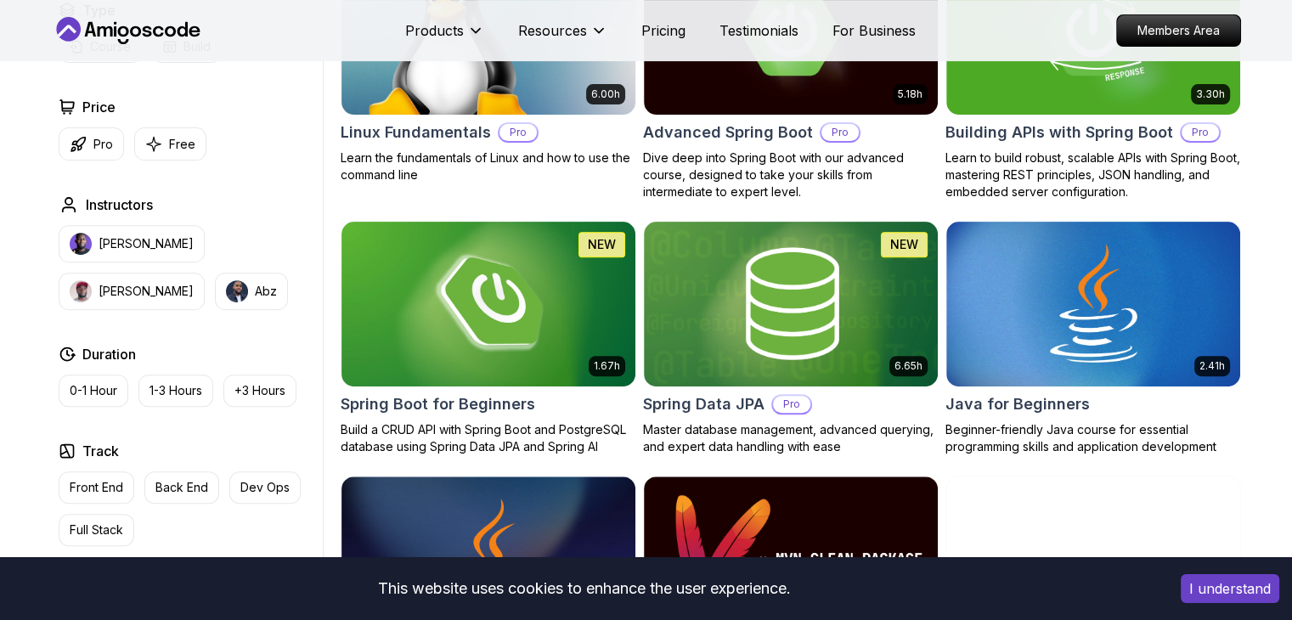
scroll to position [587, 0]
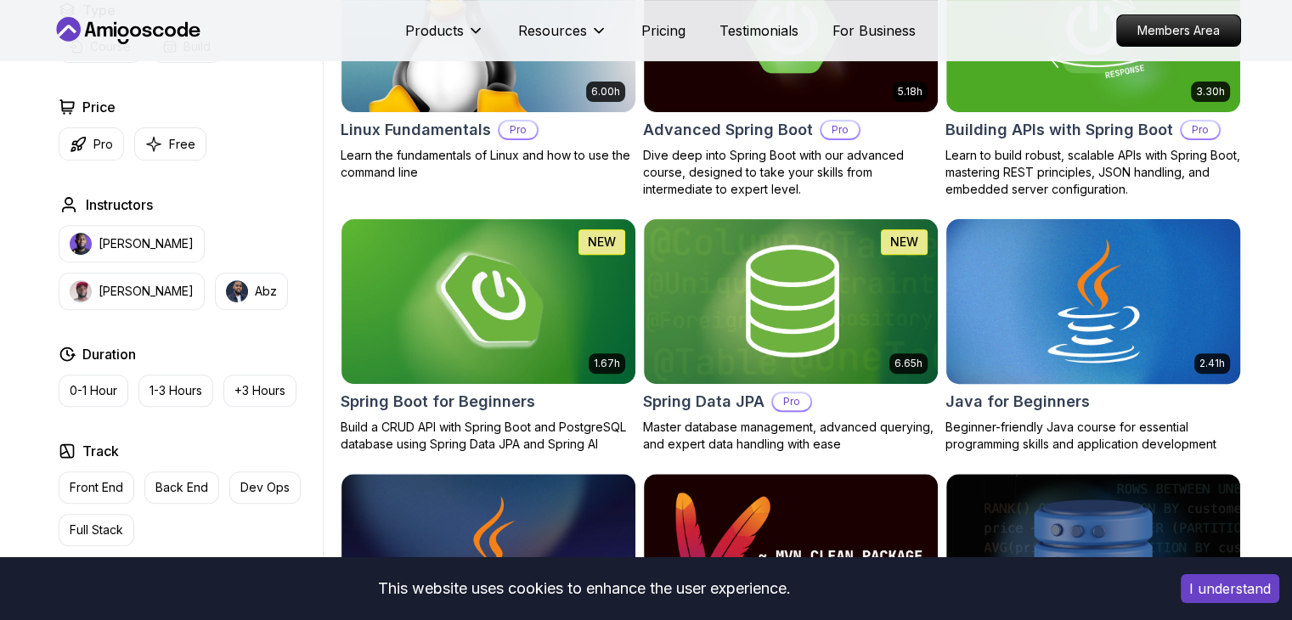
click at [1112, 327] on img at bounding box center [1092, 301] width 308 height 172
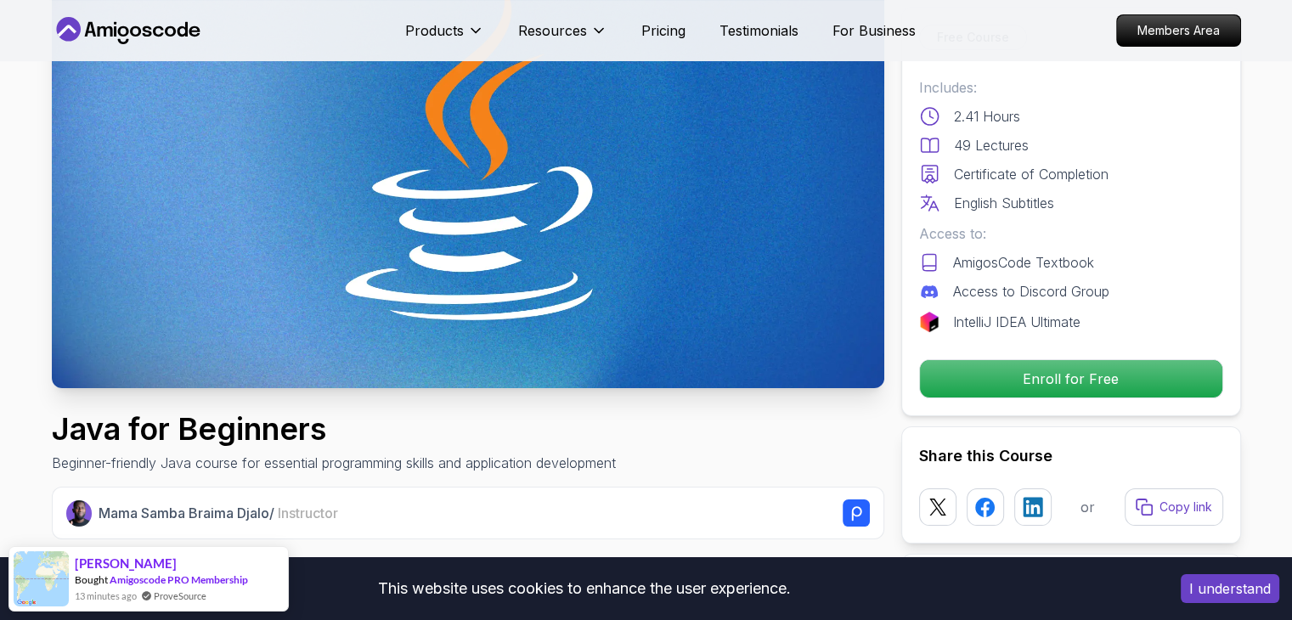
scroll to position [183, 0]
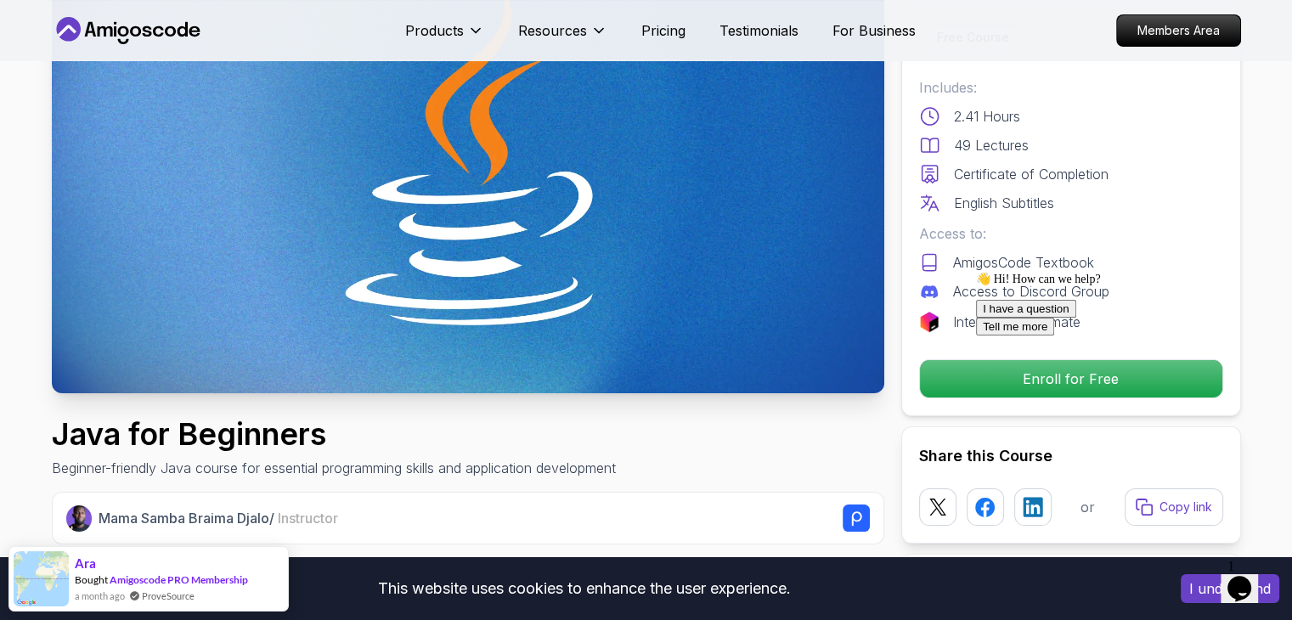
scroll to position [0, 0]
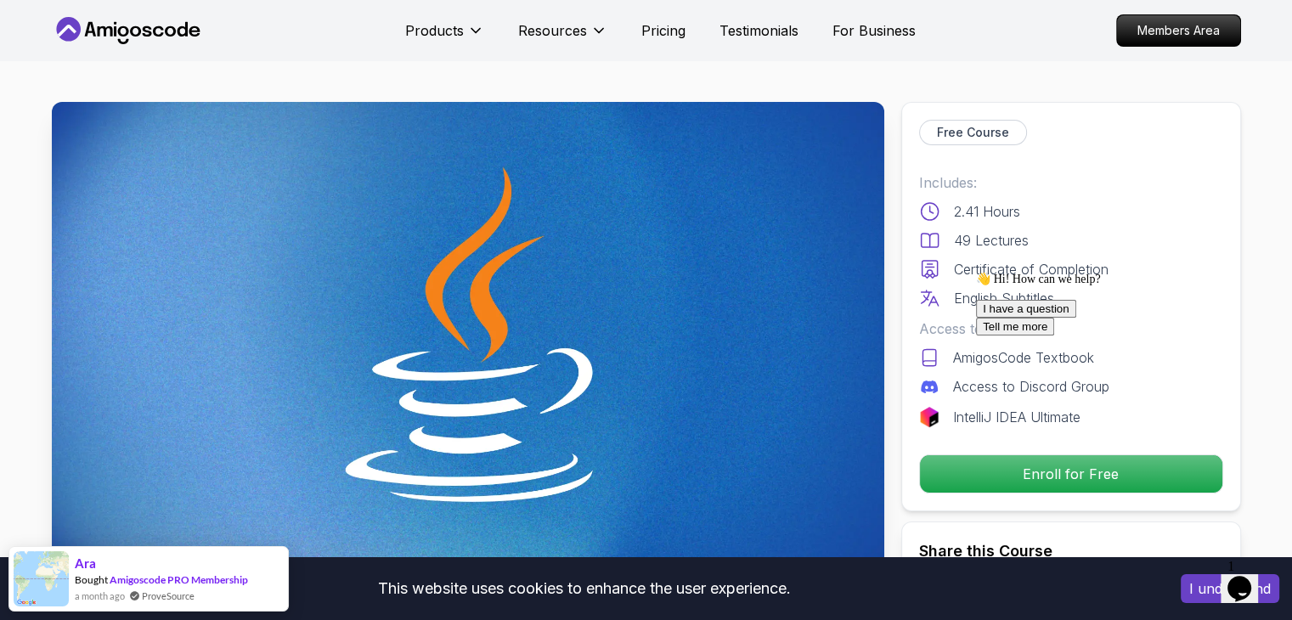
click at [645, 292] on img at bounding box center [468, 336] width 832 height 468
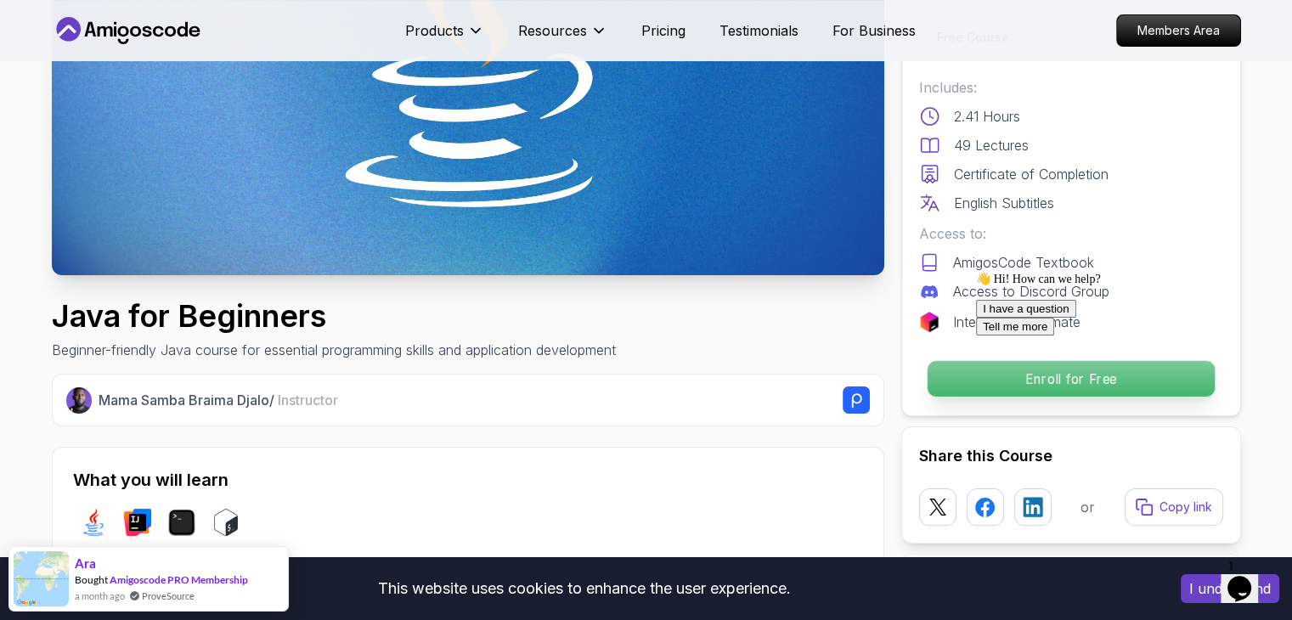
scroll to position [296, 0]
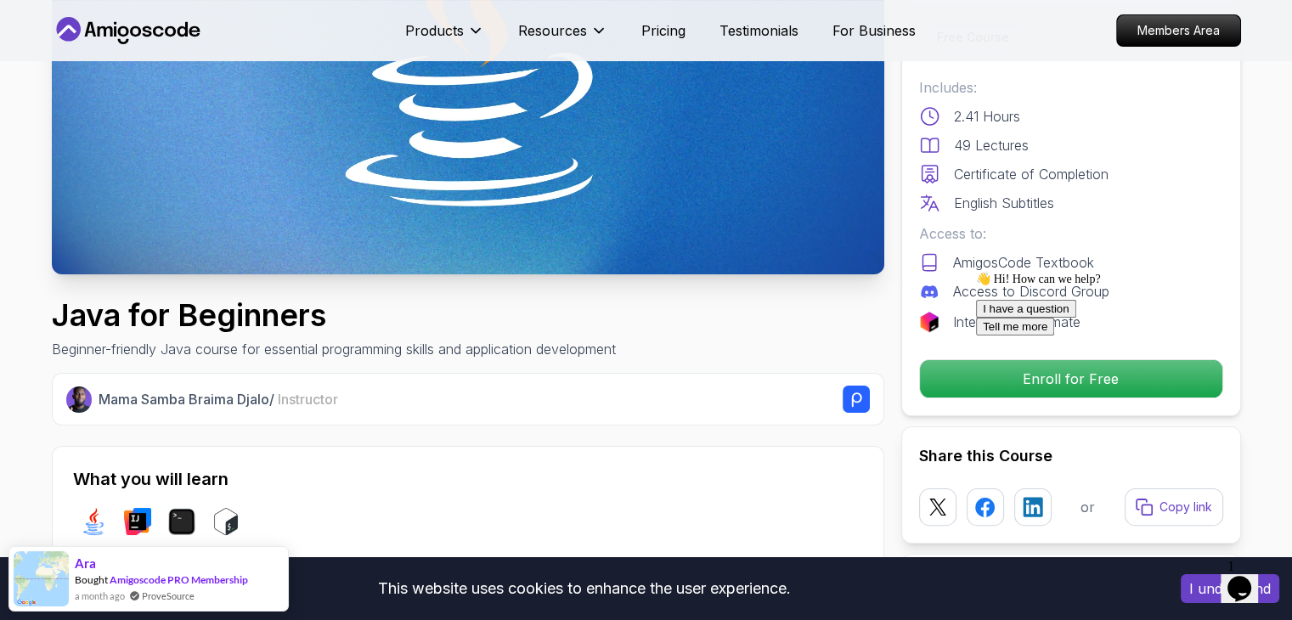
click at [1023, 272] on div at bounding box center [1129, 272] width 306 height 0
click at [1056, 272] on div at bounding box center [1129, 272] width 306 height 0
click at [1065, 272] on div at bounding box center [1129, 272] width 306 height 0
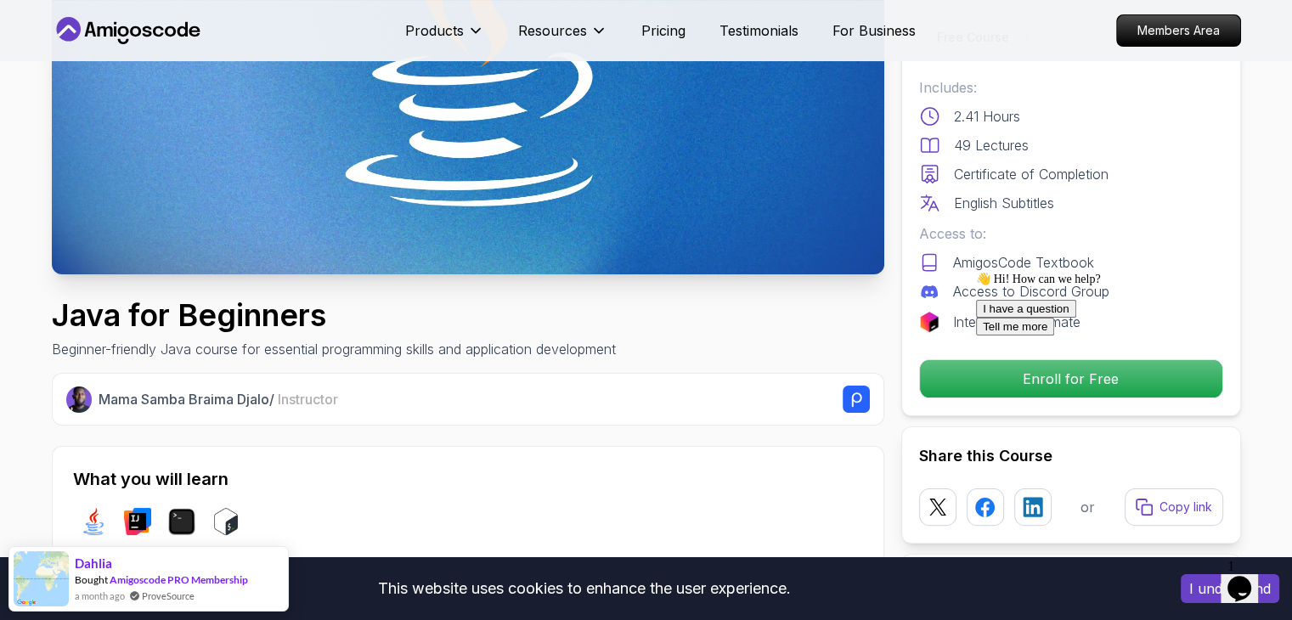
click at [1065, 272] on div at bounding box center [1129, 272] width 306 height 0
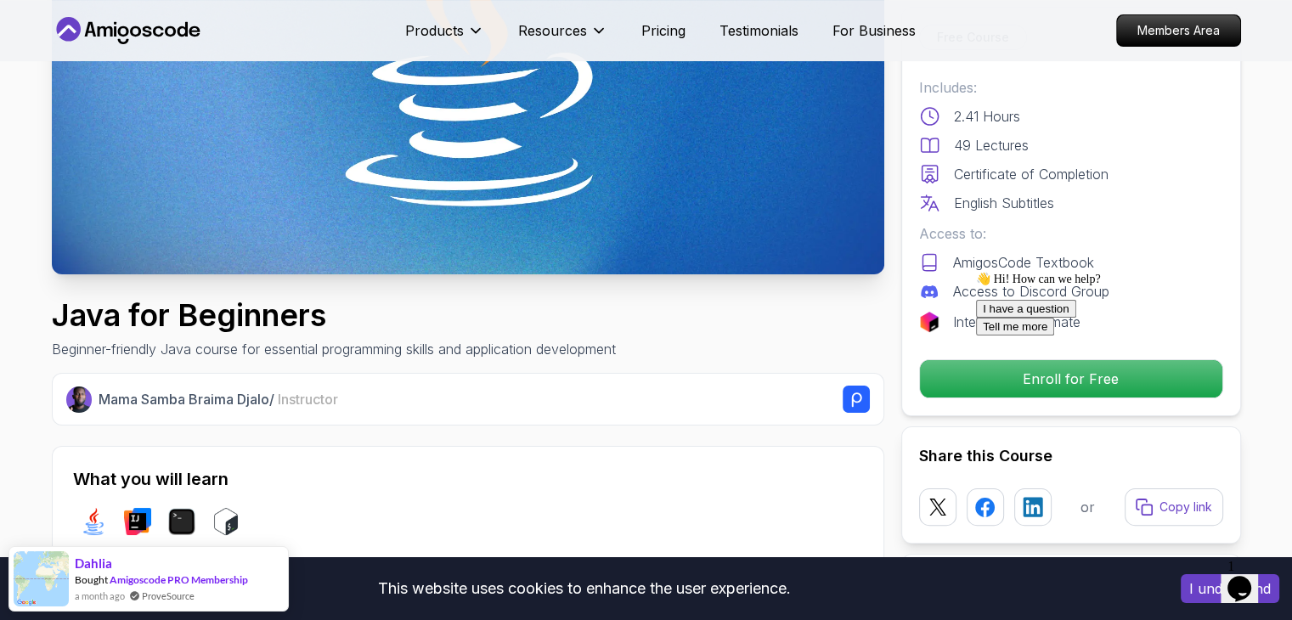
click at [1065, 272] on div at bounding box center [1129, 272] width 306 height 0
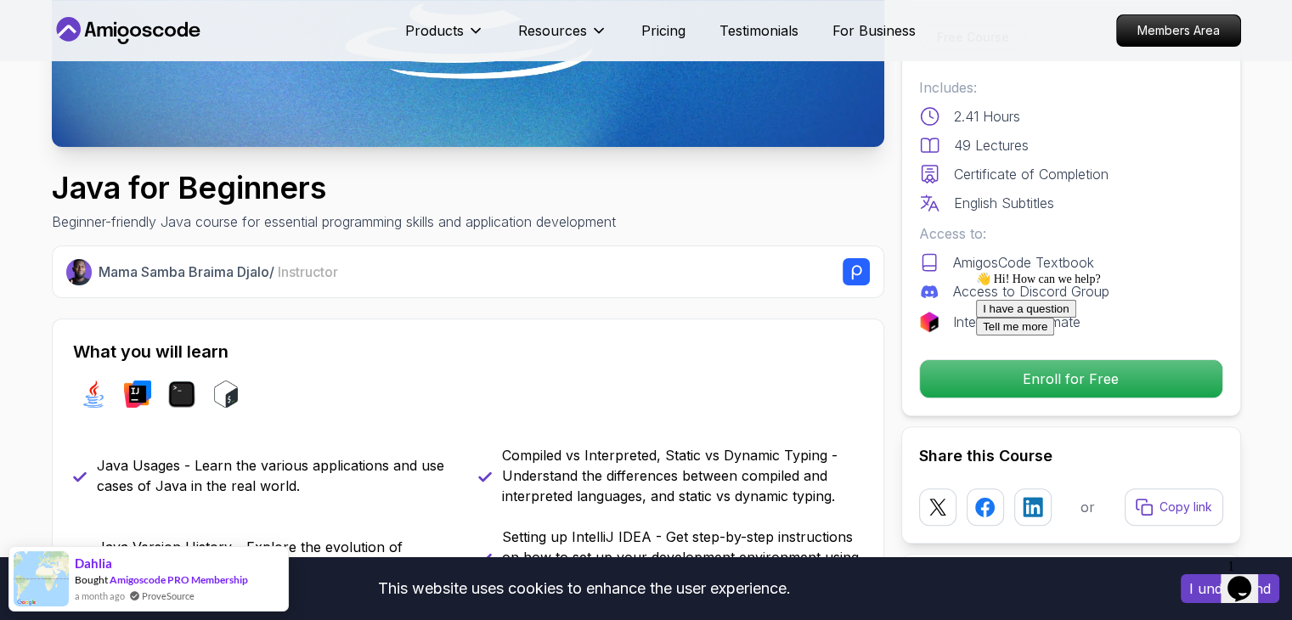
scroll to position [462, 0]
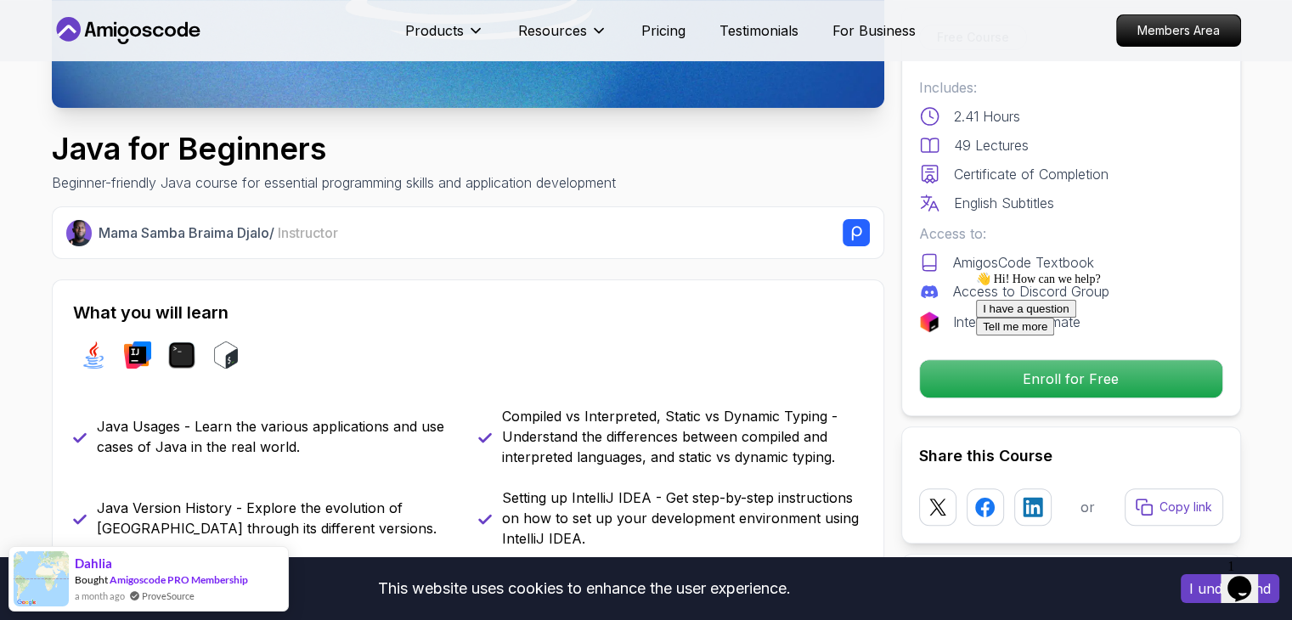
click at [1247, 272] on div "Chat attention grabber" at bounding box center [1129, 272] width 306 height 0
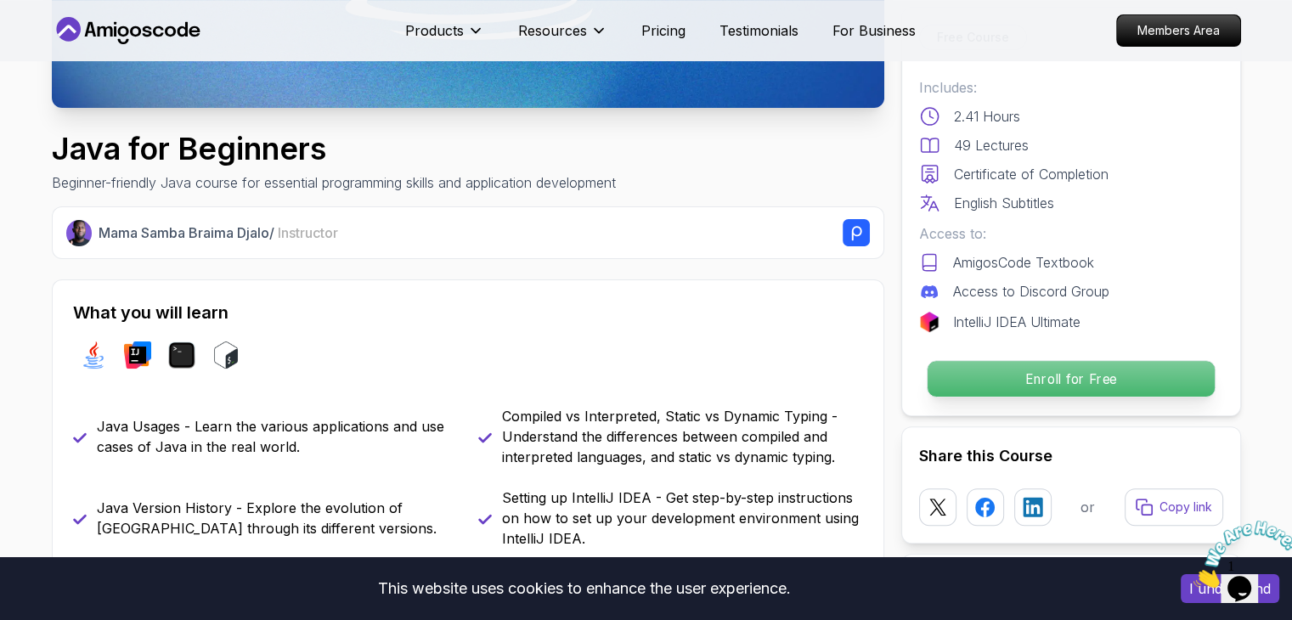
click at [1140, 391] on p "Enroll for Free" at bounding box center [1069, 379] width 287 height 36
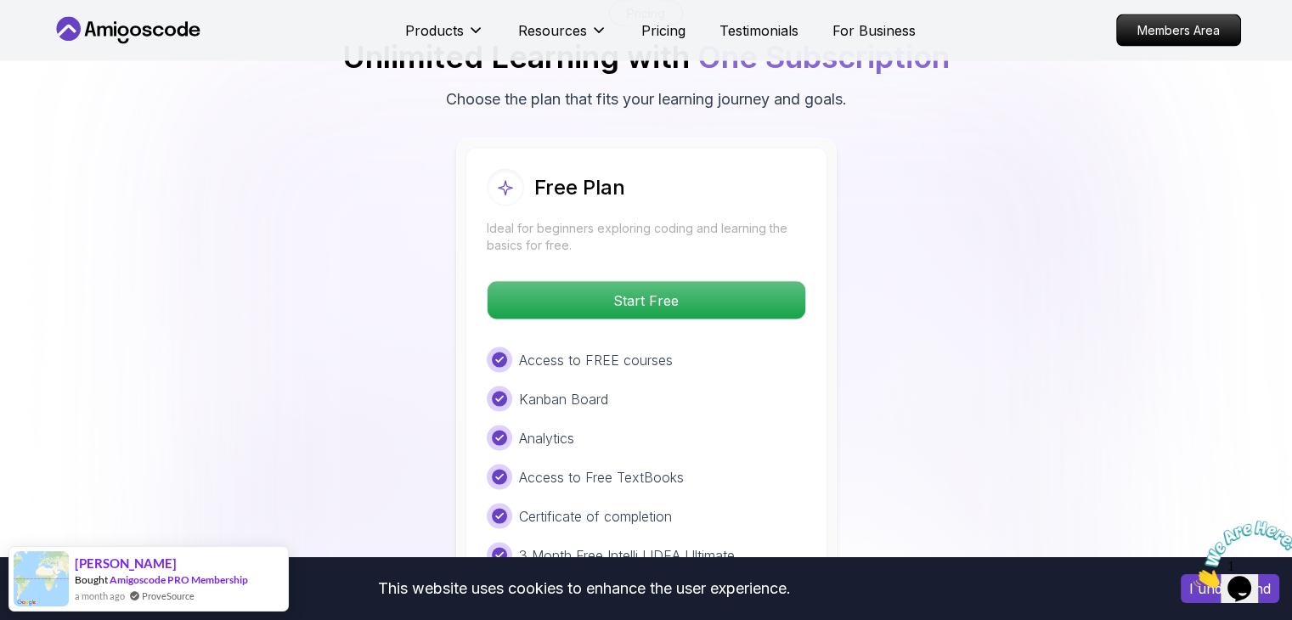
scroll to position [3465, 0]
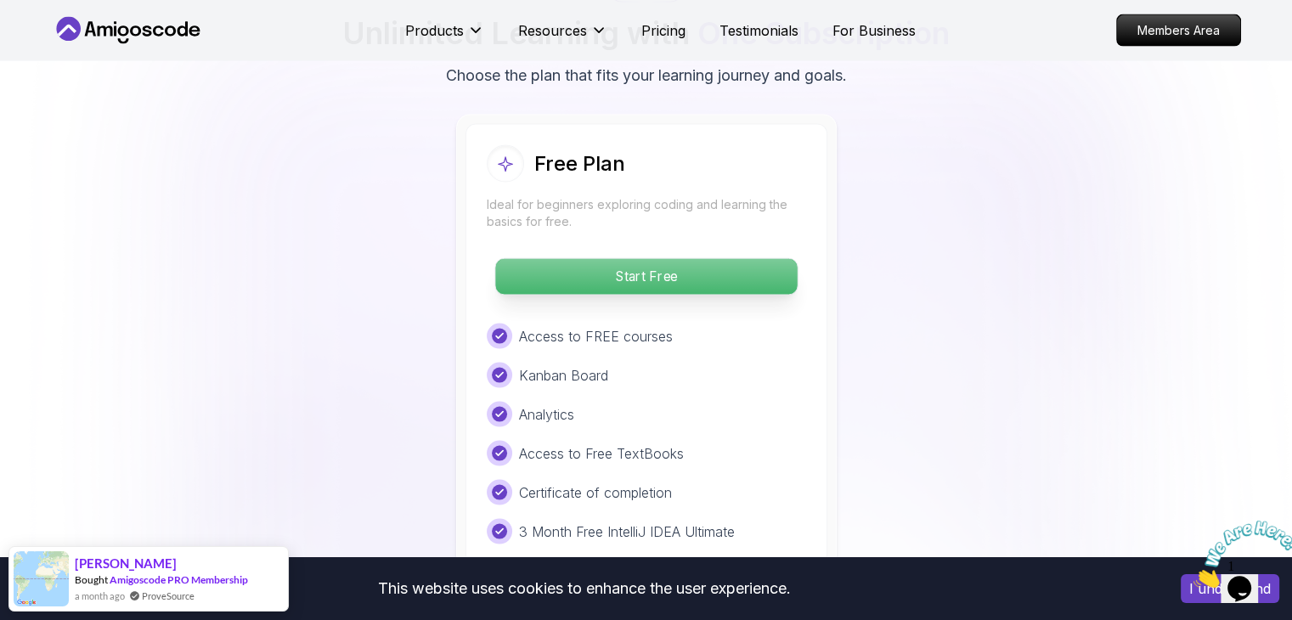
click at [679, 259] on p "Start Free" at bounding box center [645, 277] width 301 height 36
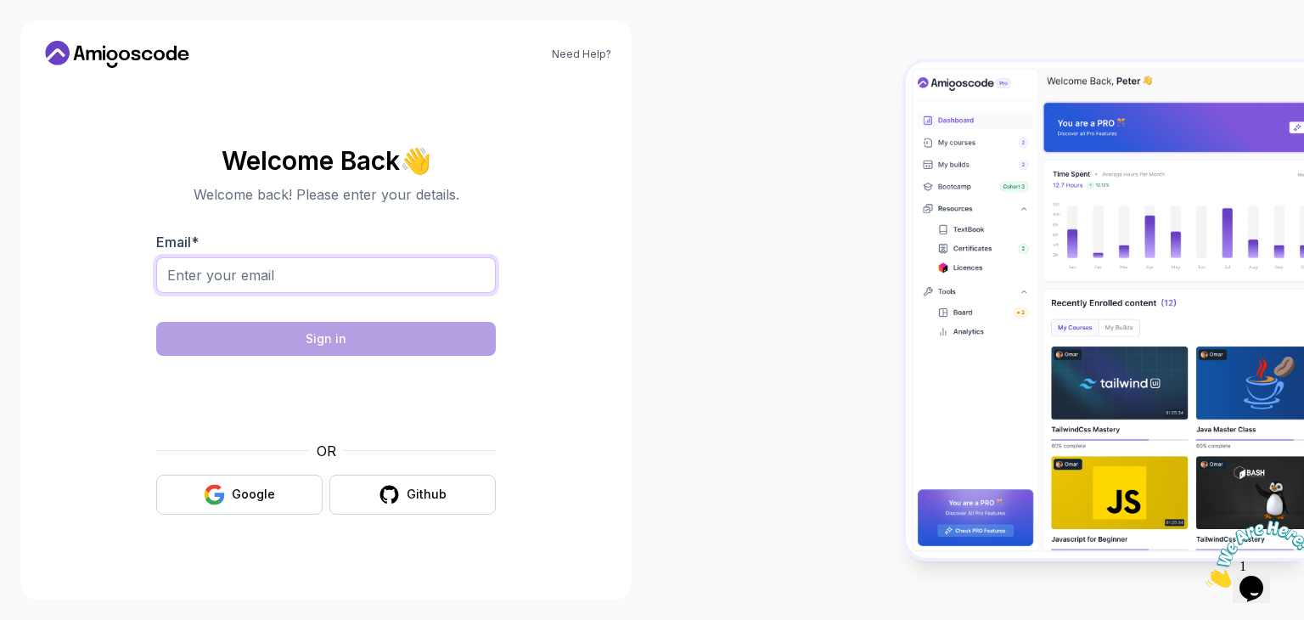
click at [431, 279] on input "Email *" at bounding box center [326, 275] width 340 height 36
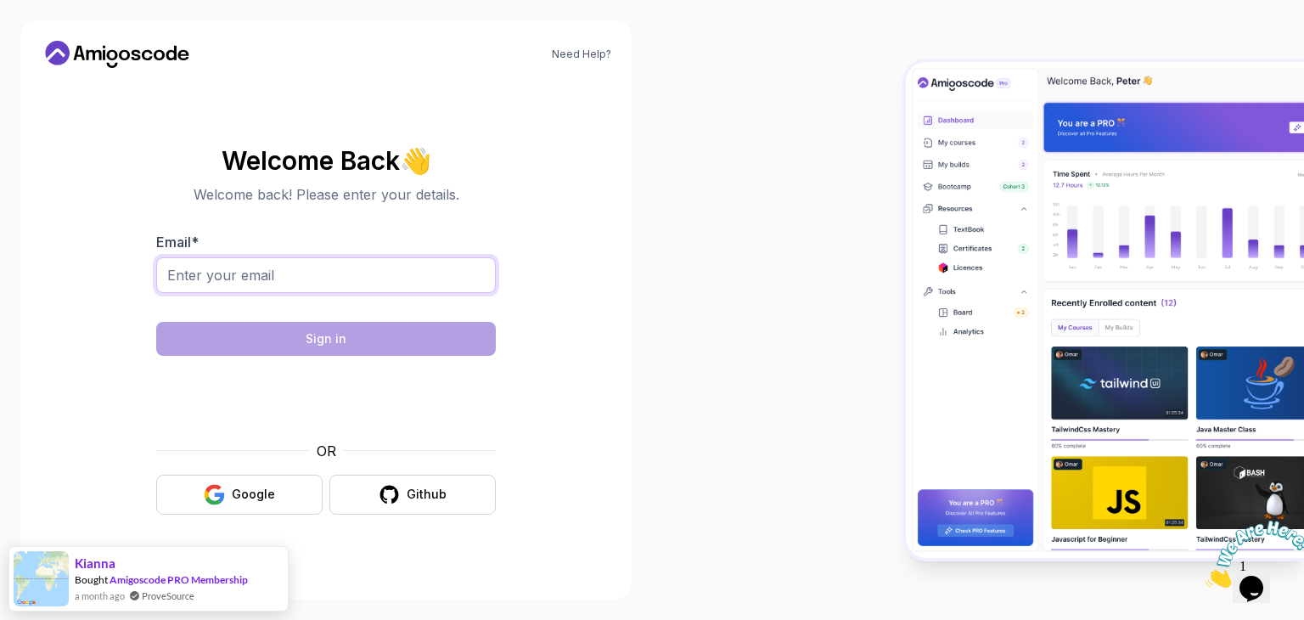
type input "[EMAIL_ADDRESS][DOMAIN_NAME]"
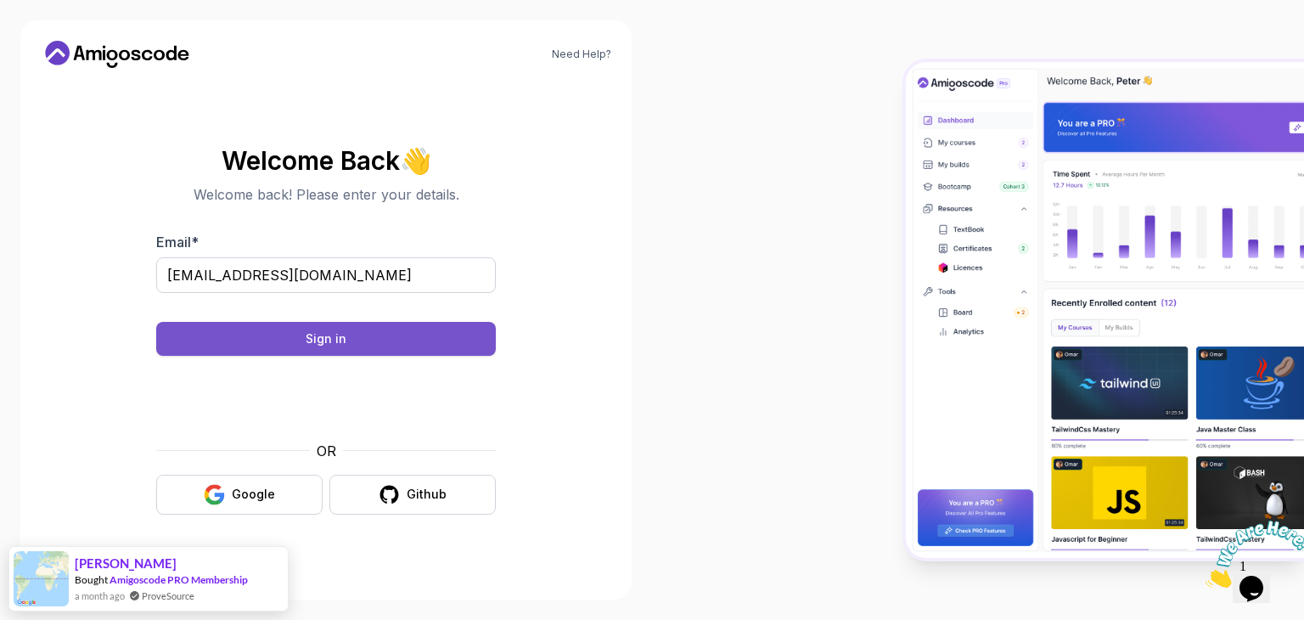
click at [472, 338] on button "Sign in" at bounding box center [326, 339] width 340 height 34
